Goal: Task Accomplishment & Management: Use online tool/utility

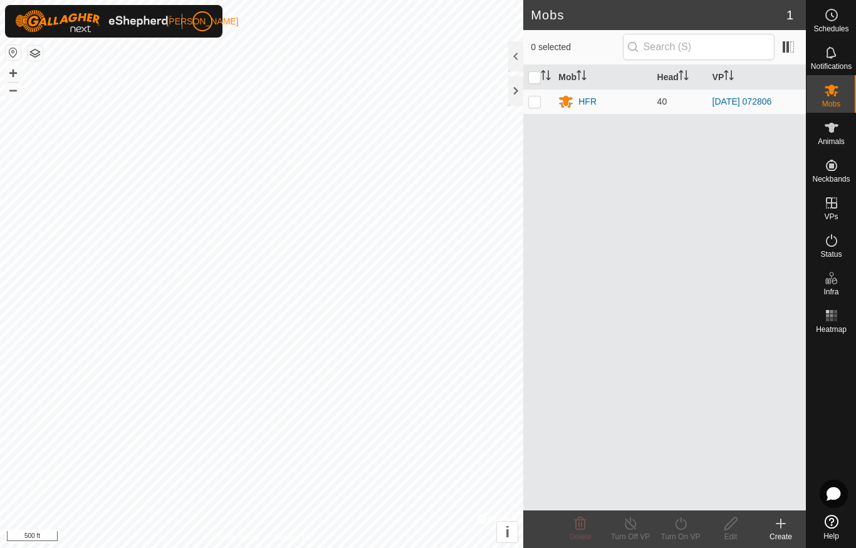
click at [514, 100] on div at bounding box center [515, 91] width 15 height 30
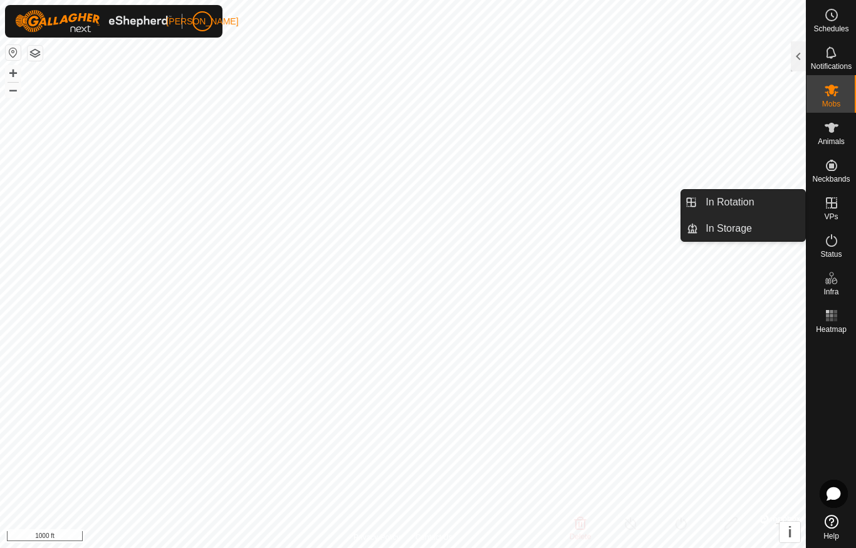
click at [752, 199] on span "In Rotation" at bounding box center [729, 202] width 48 height 15
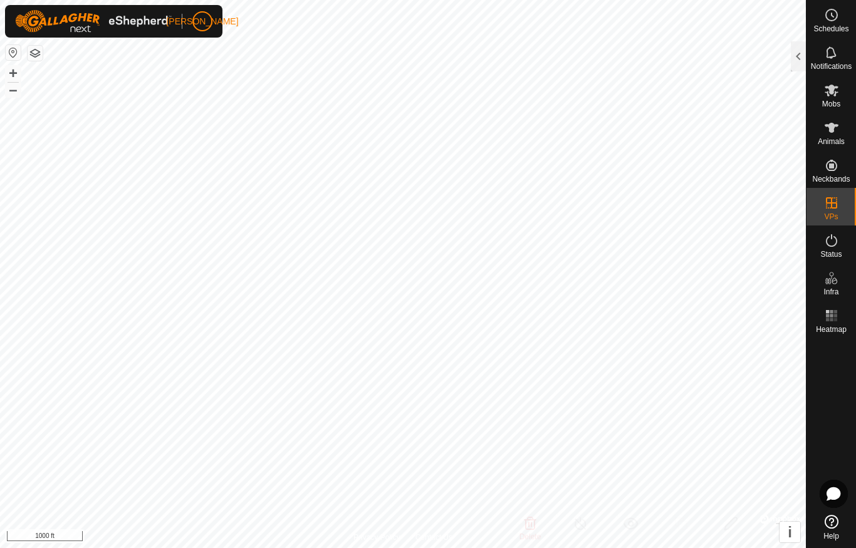
click at [794, 54] on div at bounding box center [798, 56] width 15 height 30
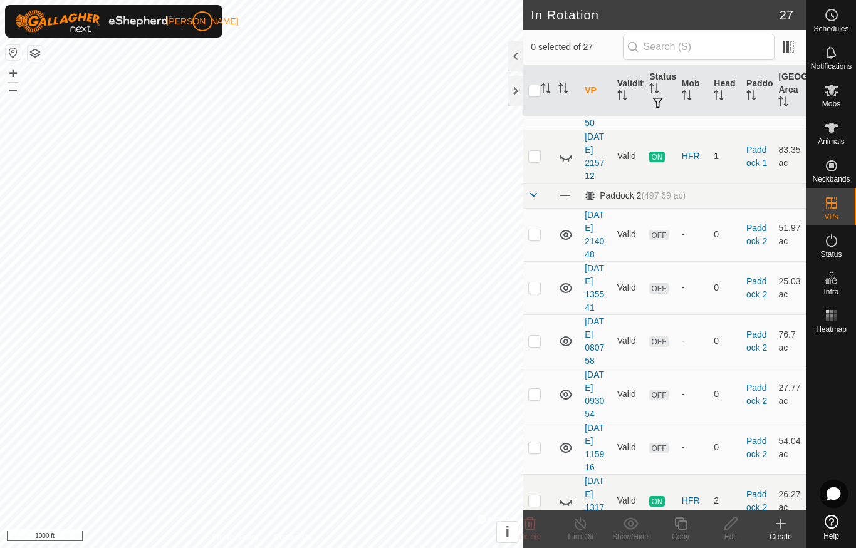
scroll to position [491, 0]
click at [571, 164] on icon at bounding box center [565, 155] width 15 height 15
click at [539, 160] on p-checkbox at bounding box center [534, 155] width 13 height 10
click at [533, 182] on td at bounding box center [538, 155] width 30 height 53
click at [543, 182] on td at bounding box center [538, 155] width 30 height 53
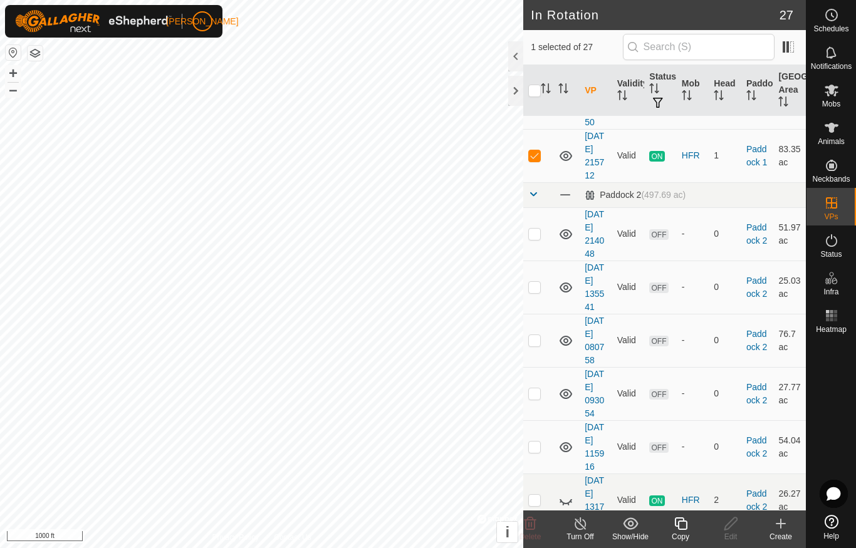
click at [538, 160] on p-checkbox at bounding box center [534, 155] width 13 height 10
checkbox input "false"
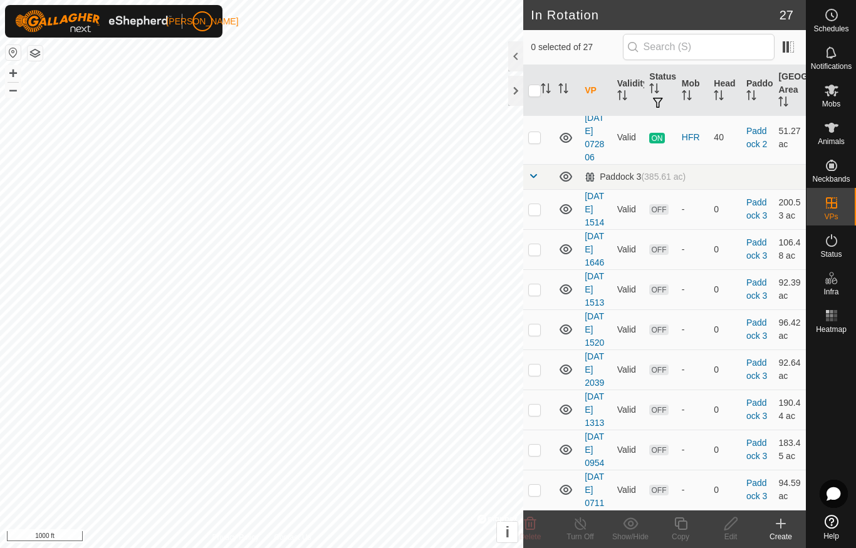
scroll to position [1093, 0]
click at [539, 142] on p-checkbox at bounding box center [534, 137] width 13 height 10
click at [540, 142] on p-checkbox at bounding box center [534, 137] width 13 height 10
checkbox input "false"
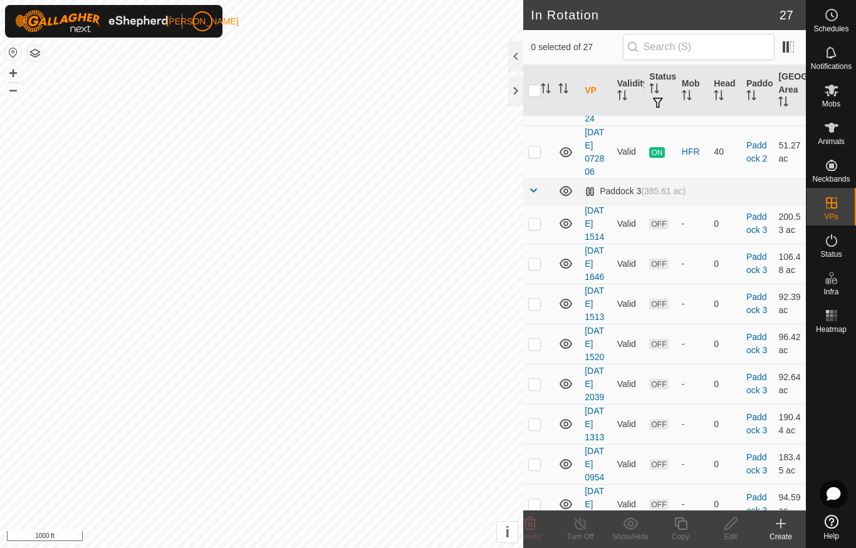
scroll to position [999, 0]
checkbox input "false"
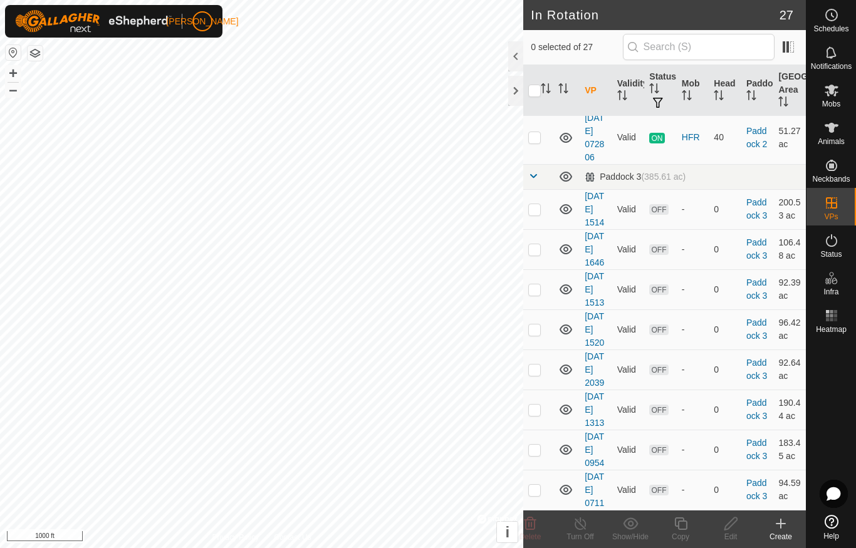
scroll to position [1038, 0]
click at [539, 89] on p-checkbox at bounding box center [534, 84] width 13 height 10
checkbox input "true"
click at [835, 100] on span "Mobs" at bounding box center [831, 104] width 18 height 8
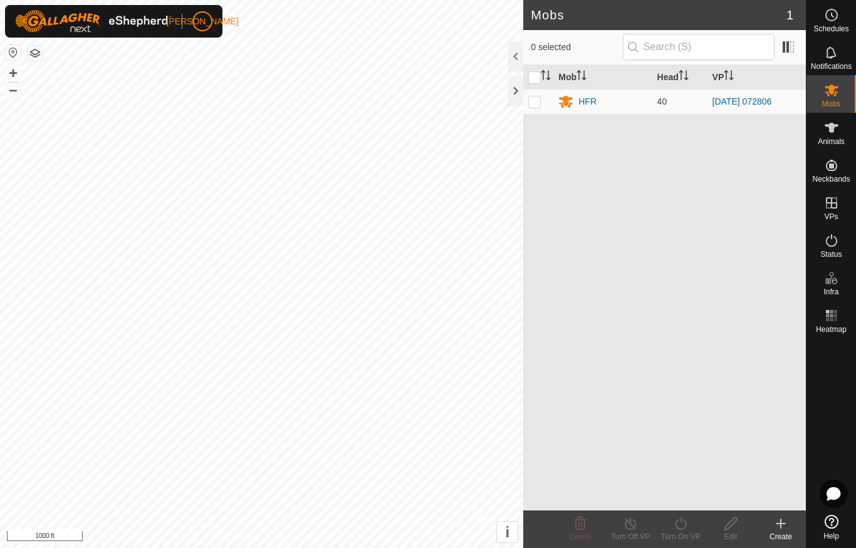
click at [532, 100] on p-checkbox at bounding box center [534, 101] width 13 height 10
checkbox input "true"
click at [685, 511] on div "Turn On VP" at bounding box center [680, 530] width 50 height 38
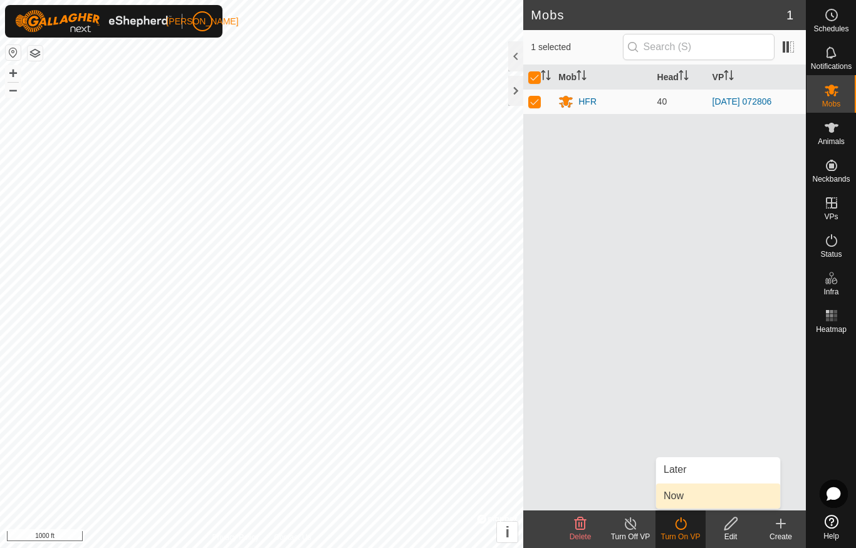
click at [698, 497] on link "Now" at bounding box center [718, 496] width 124 height 25
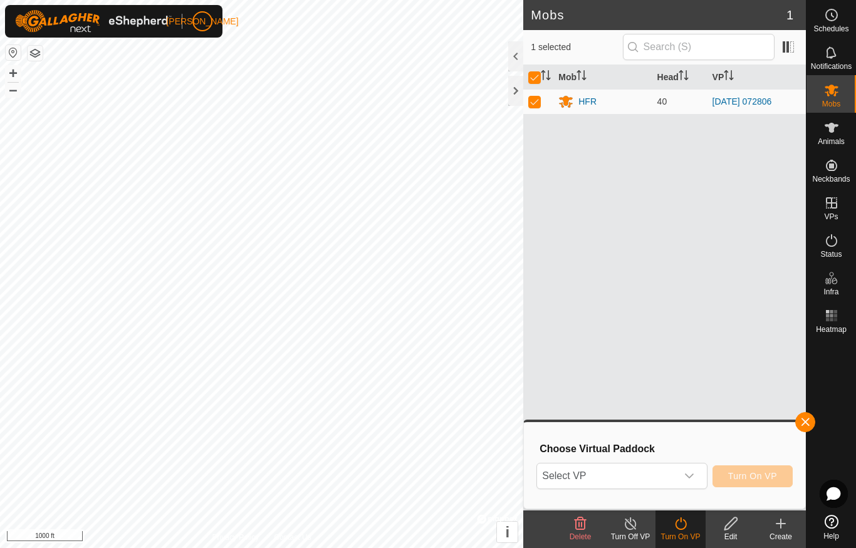
click at [696, 474] on div "dropdown trigger" at bounding box center [689, 476] width 25 height 25
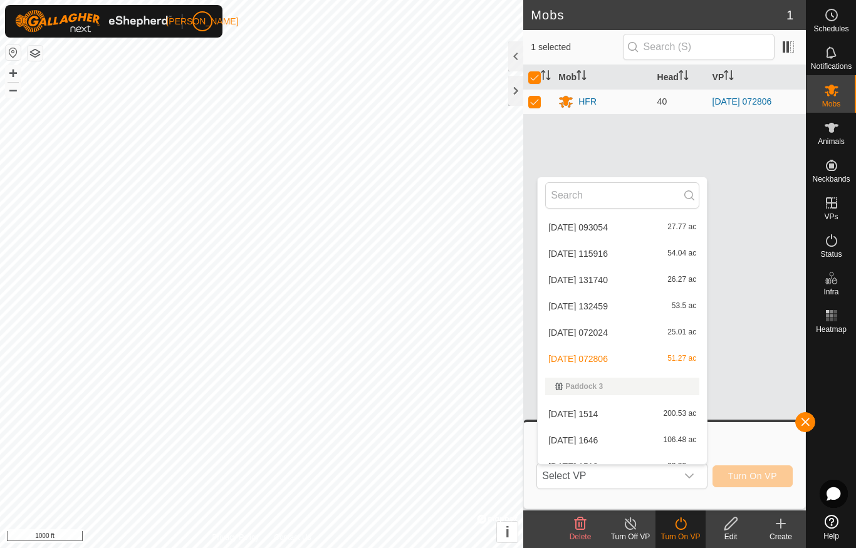
scroll to position [400, 0]
click at [608, 331] on span "[DATE] 072024" at bounding box center [578, 330] width 60 height 9
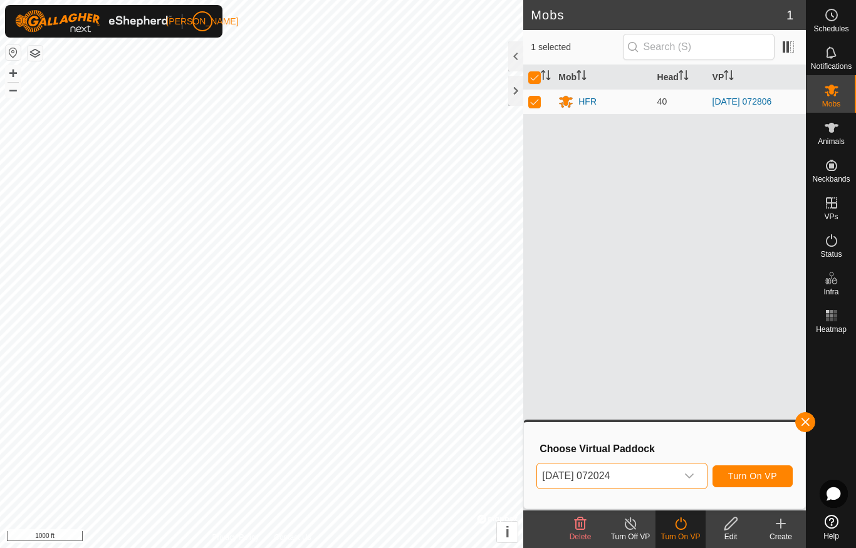
click at [758, 481] on span "Turn On VP" at bounding box center [752, 476] width 49 height 10
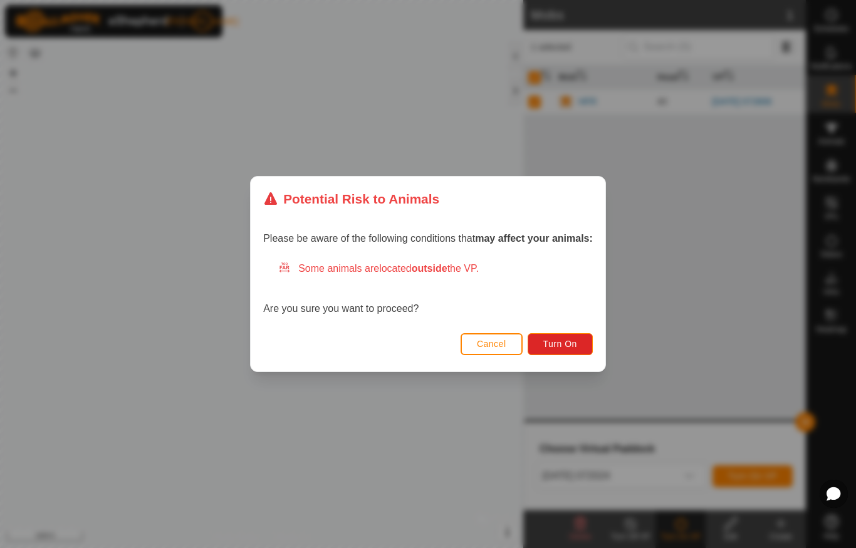
click at [577, 341] on span "Turn On" at bounding box center [560, 344] width 34 height 10
